Goal: Information Seeking & Learning: Learn about a topic

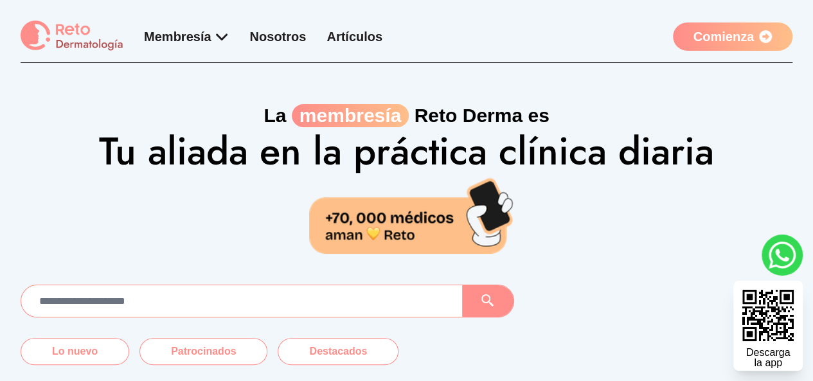
click at [714, 49] on link "Comienza" at bounding box center [732, 36] width 119 height 28
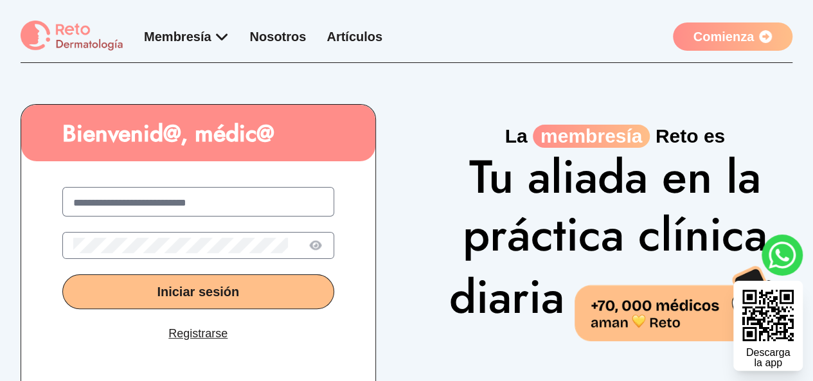
click at [712, 41] on link "Comienza" at bounding box center [732, 36] width 119 height 28
click at [202, 202] on input "text" at bounding box center [198, 202] width 250 height 15
type input "**********"
click at [62, 274] on button "Iniciar sesión" at bounding box center [198, 291] width 272 height 35
click at [259, 282] on button "Iniciar sesión" at bounding box center [198, 291] width 272 height 35
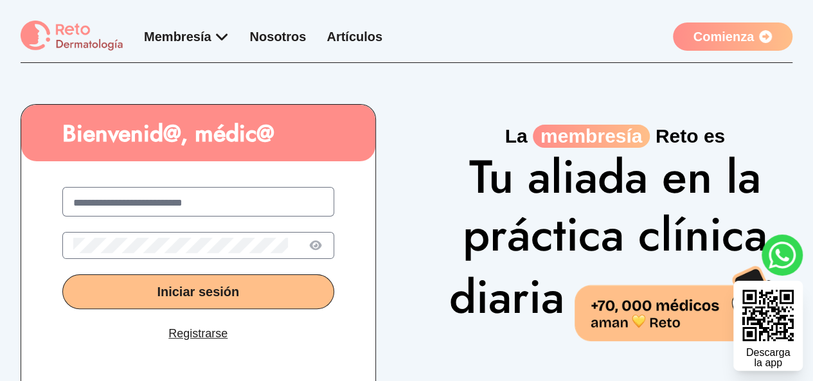
click at [732, 40] on link "Comienza" at bounding box center [732, 36] width 119 height 28
click at [217, 289] on span "Iniciar sesión" at bounding box center [198, 292] width 82 height 14
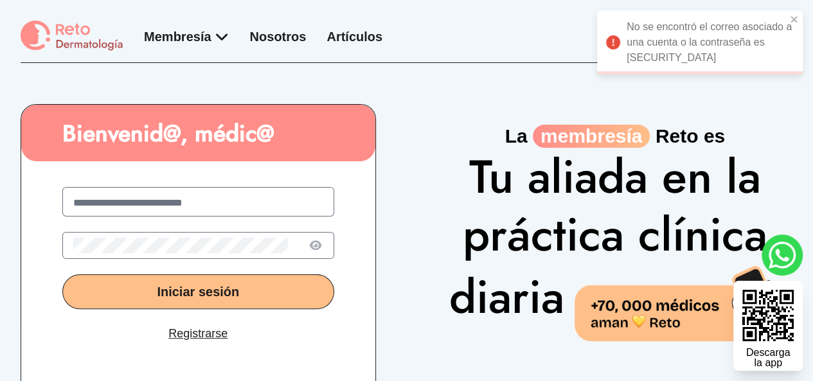
click at [153, 205] on input "**********" at bounding box center [198, 202] width 250 height 15
click at [238, 200] on input "**********" at bounding box center [198, 202] width 250 height 15
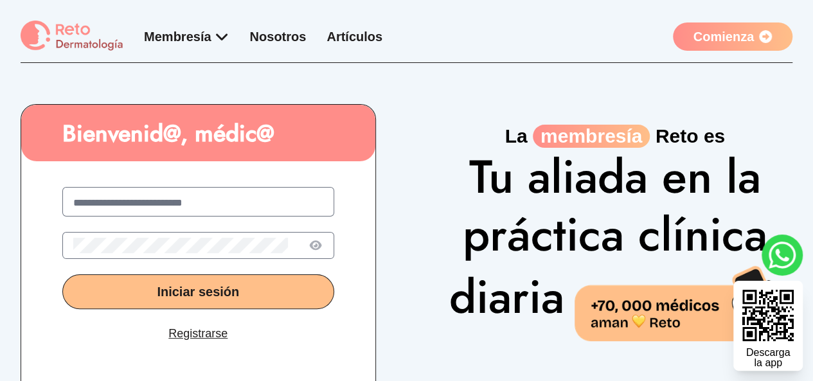
click at [172, 201] on input "**********" at bounding box center [198, 202] width 250 height 15
click at [309, 250] on icon at bounding box center [315, 245] width 14 height 13
click at [258, 290] on button "Iniciar sesión" at bounding box center [198, 291] width 272 height 35
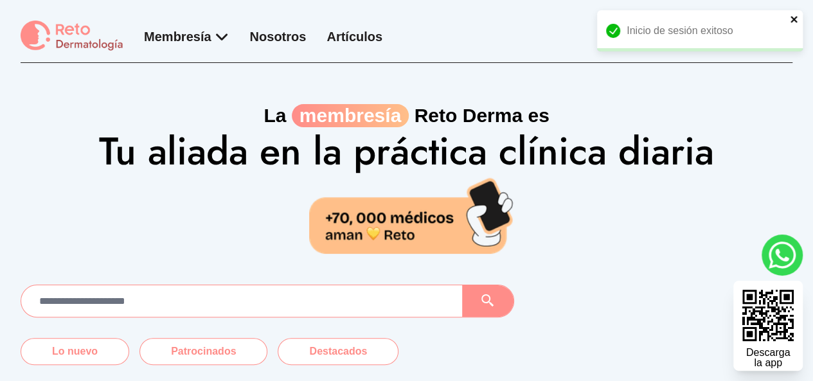
click at [794, 17] on icon "close" at bounding box center [793, 19] width 6 height 6
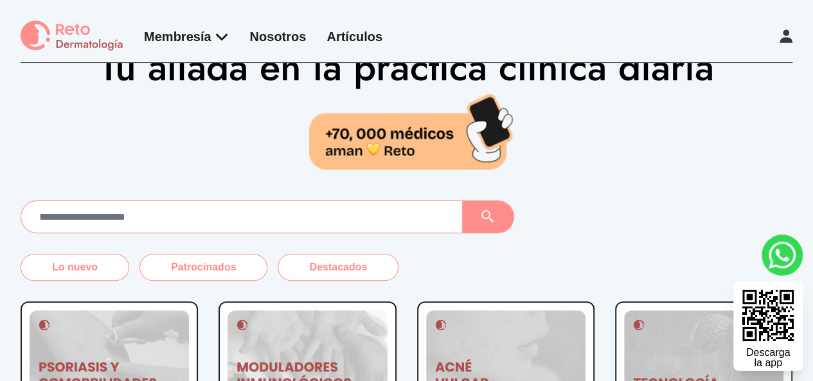
scroll to position [62, 0]
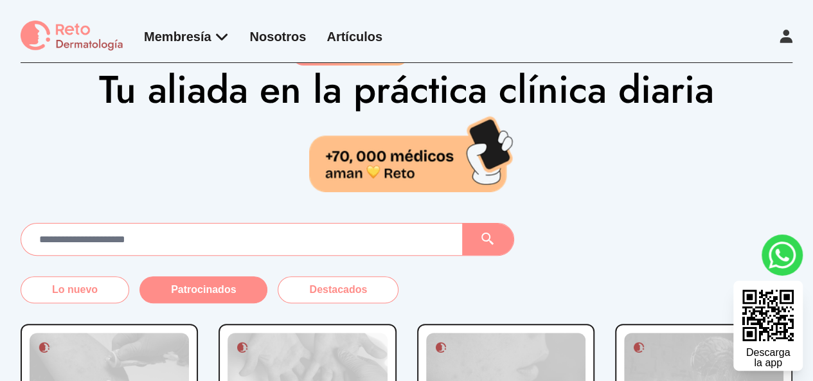
click at [203, 292] on button "Patrocinados" at bounding box center [203, 289] width 128 height 27
click at [206, 292] on button "Patrocinados" at bounding box center [203, 289] width 128 height 27
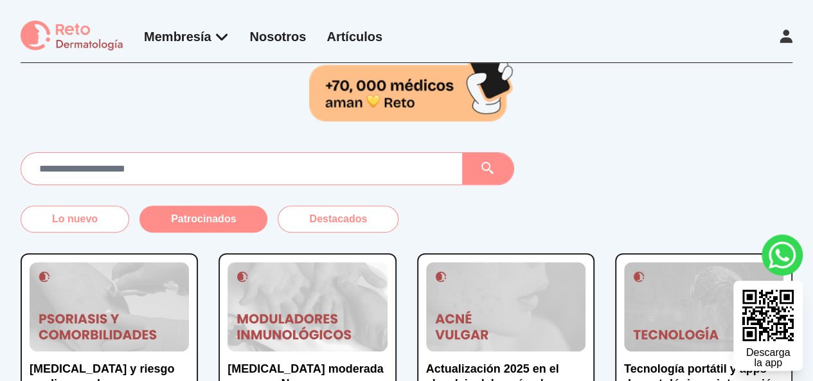
scroll to position [114, 0]
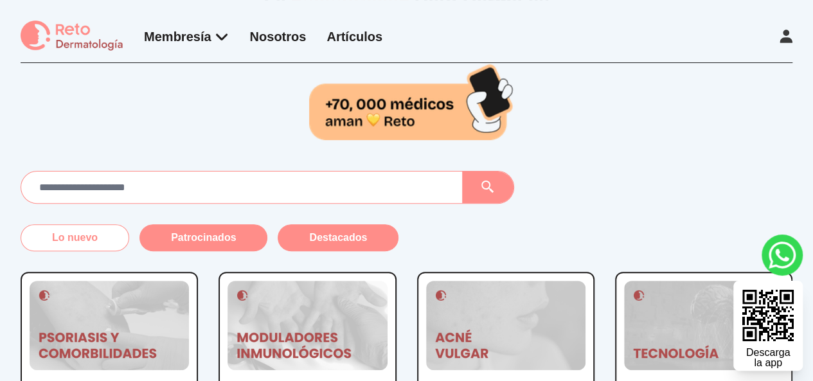
click at [346, 233] on button "Destacados" at bounding box center [338, 237] width 121 height 27
click at [234, 235] on button "Patrocinados" at bounding box center [203, 237] width 128 height 27
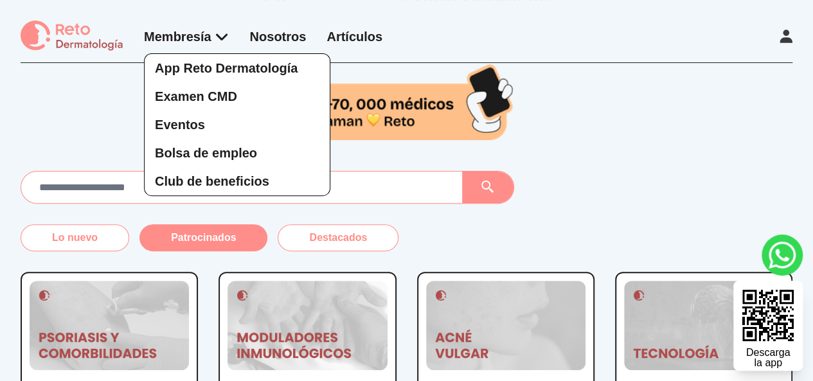
click at [229, 37] on div "App Reto Dermatología Examen CMD Eventos Bolsa de empleo Club de beneficios" at bounding box center [186, 112] width 85 height 168
click at [217, 93] on span "Examen CMD" at bounding box center [196, 96] width 82 height 14
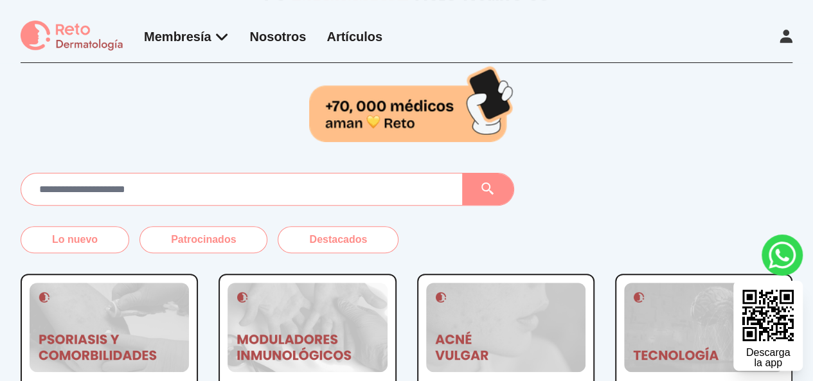
scroll to position [114, 0]
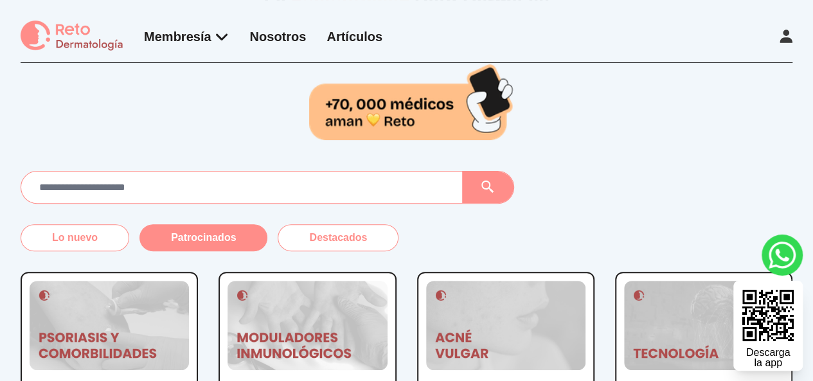
click at [230, 226] on button "Patrocinados" at bounding box center [203, 237] width 128 height 27
click at [103, 236] on button "Lo nuevo" at bounding box center [75, 237] width 109 height 27
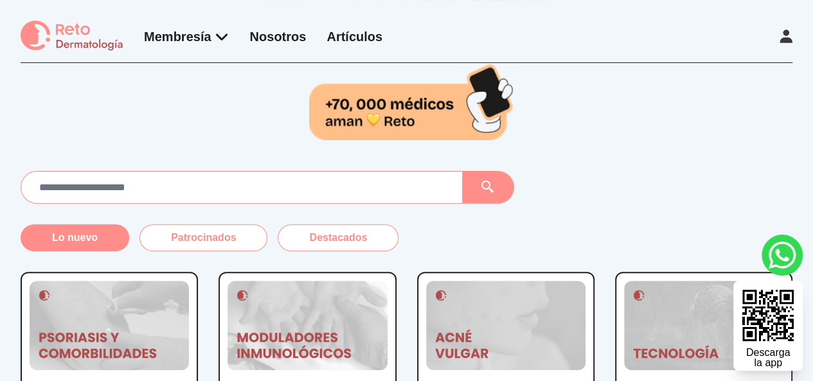
click at [305, 36] on link "Nosotros" at bounding box center [278, 37] width 57 height 14
